Goal: Check status: Check status

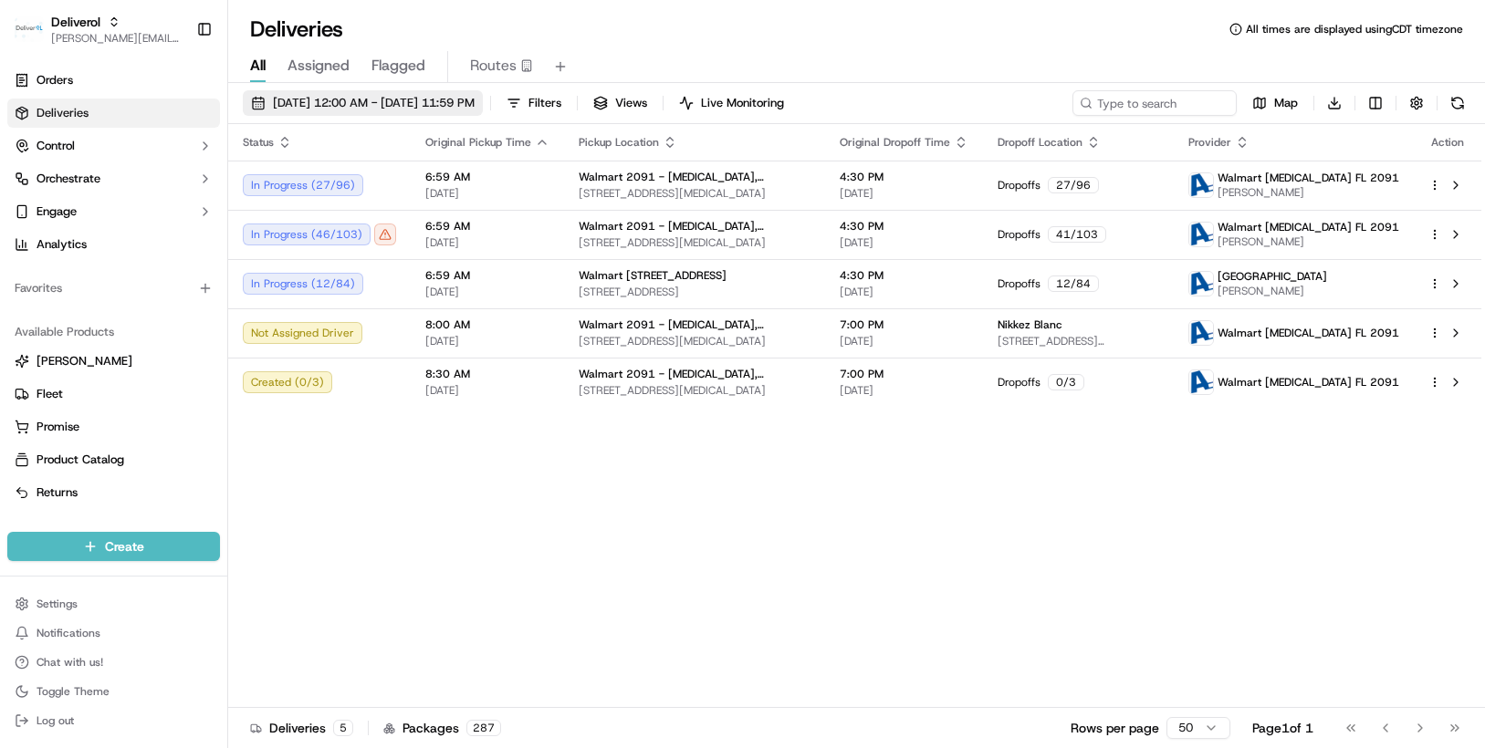
click at [483, 103] on button "[DATE] 12:00 AM - [DATE] 11:59 PM" at bounding box center [363, 103] width 240 height 26
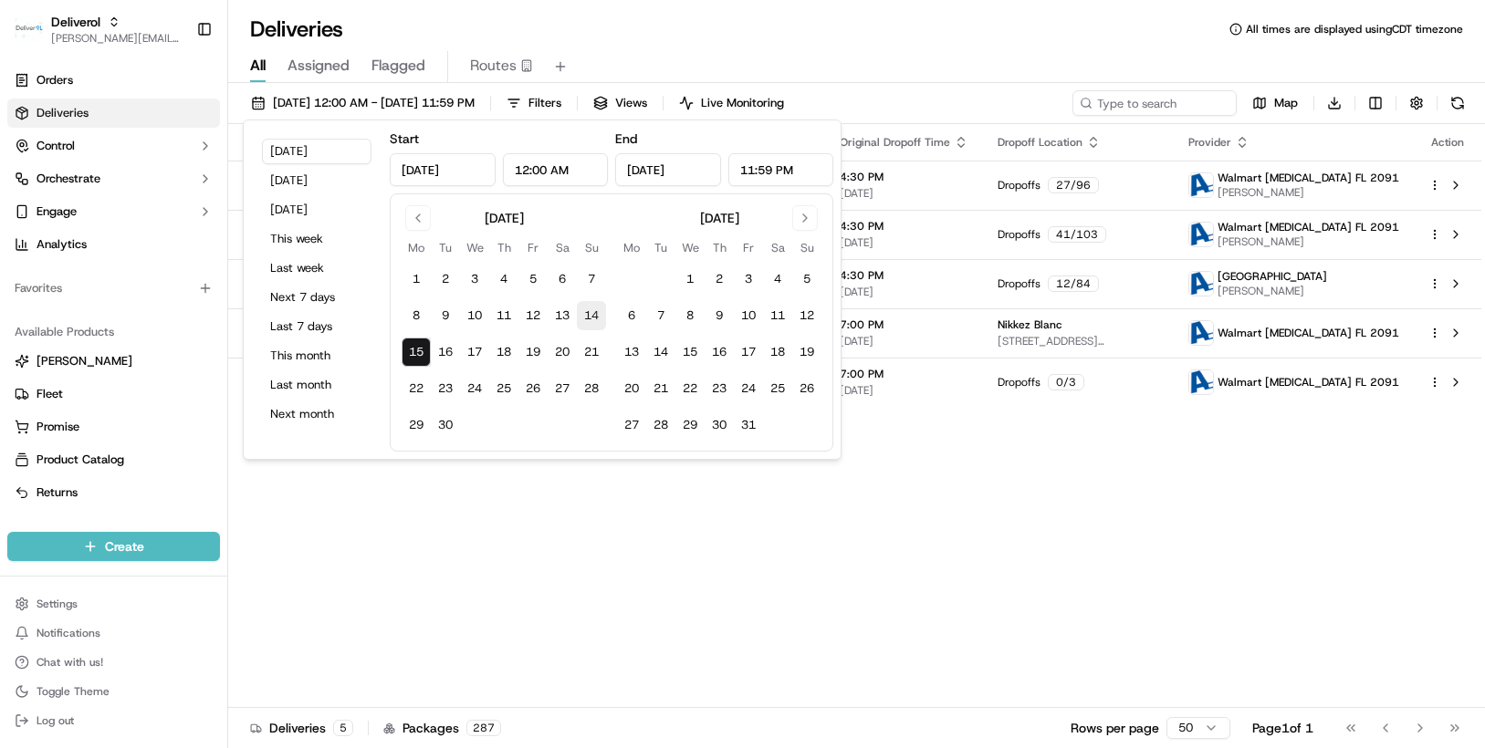
click at [589, 310] on button "14" at bounding box center [591, 315] width 29 height 29
type input "[DATE]"
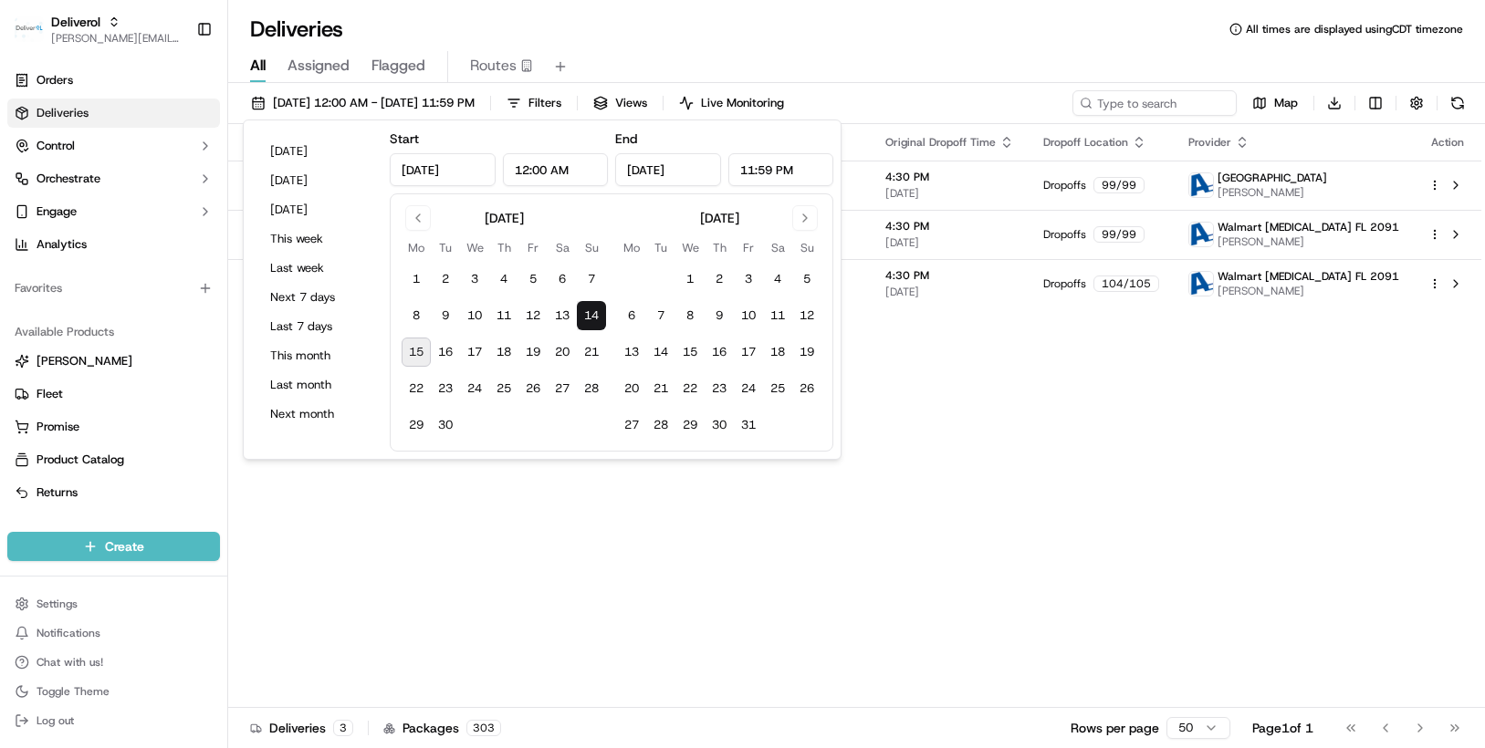
click at [967, 414] on div "Status Original Pickup Time Pickup Location Original Dropoff Time Dropoff Locat…" at bounding box center [854, 416] width 1253 height 584
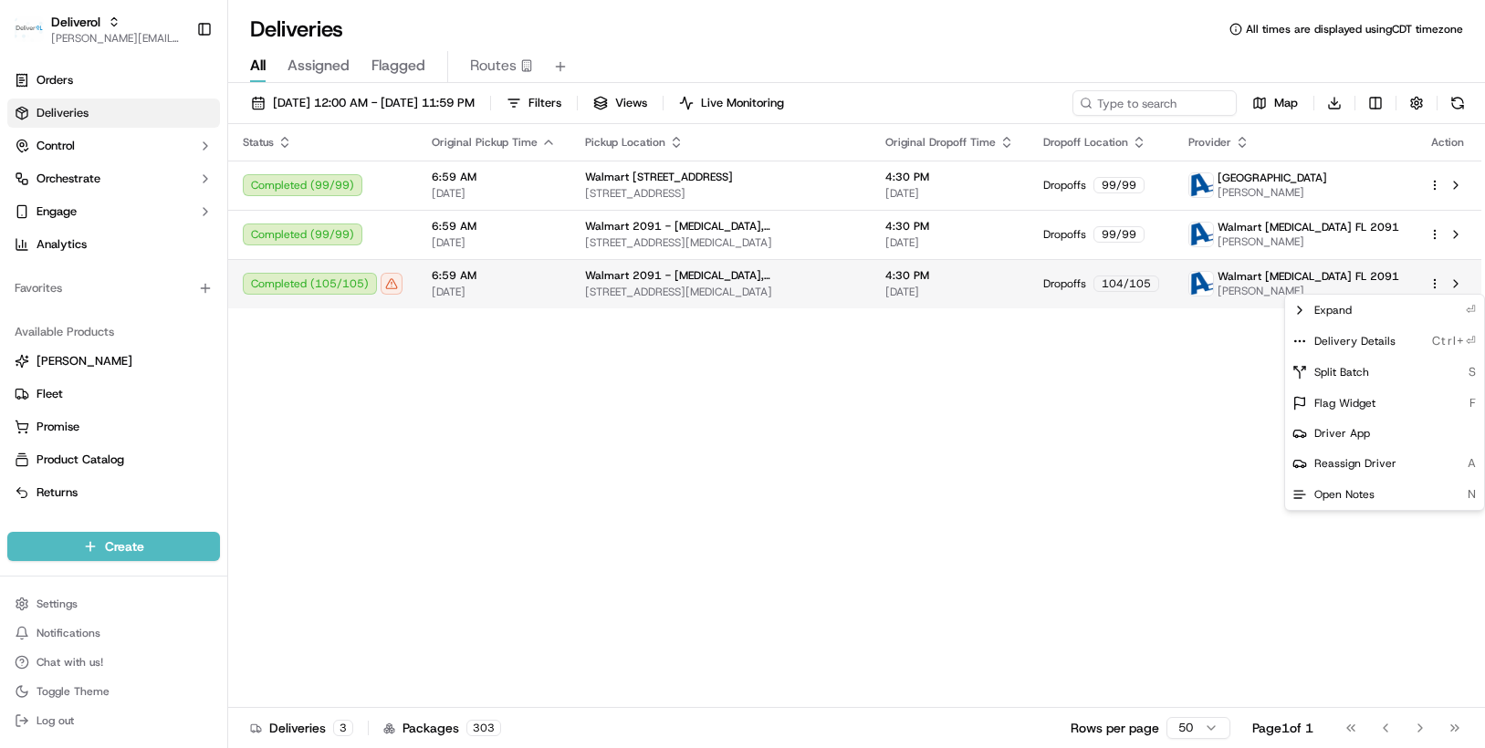
click at [1433, 282] on html "Deliverol [PERSON_NAME][EMAIL_ADDRESS][PERSON_NAME][DOMAIN_NAME] Toggle Sidebar…" at bounding box center [742, 374] width 1485 height 748
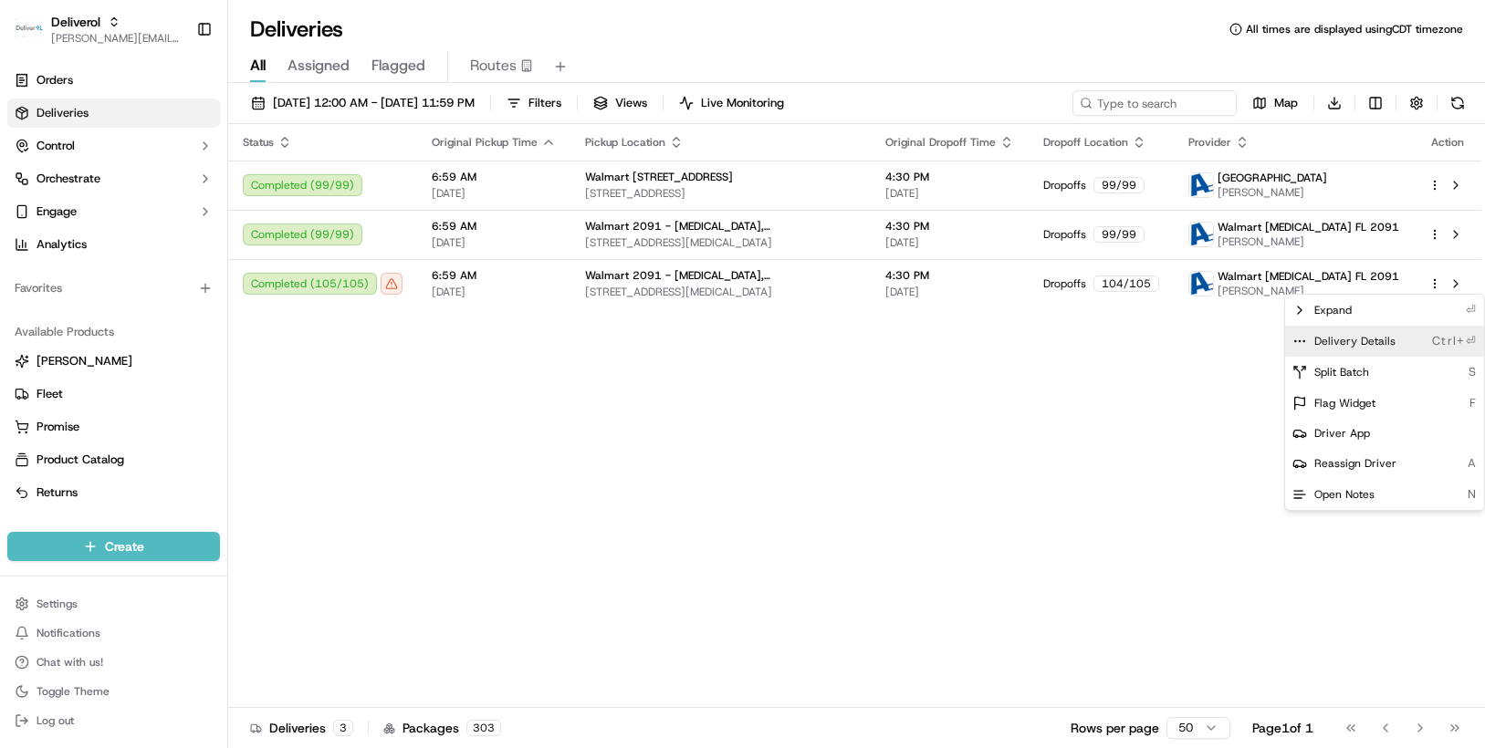
click at [1375, 335] on span "Delivery Details" at bounding box center [1354, 341] width 81 height 15
